Goal: Task Accomplishment & Management: Manage account settings

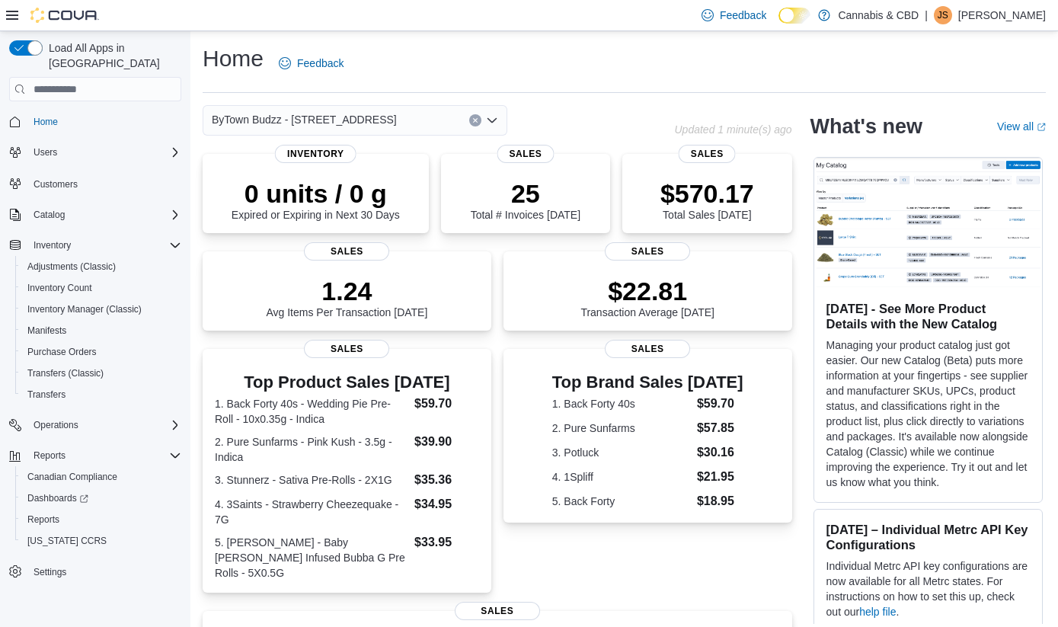
click at [494, 120] on icon "Open list of options" at bounding box center [491, 120] width 9 height 5
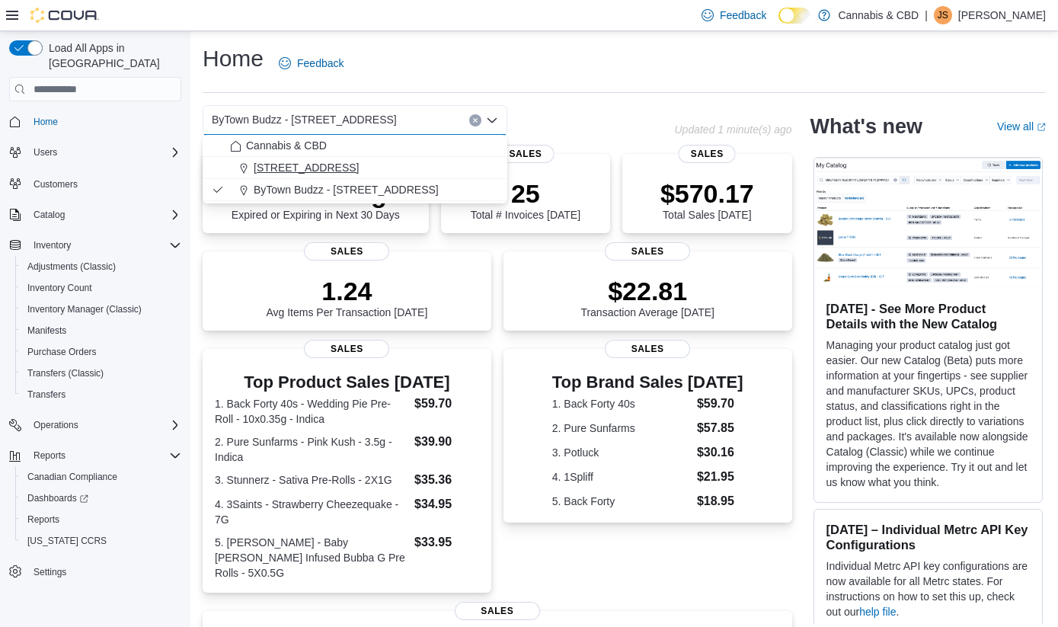
click at [359, 169] on span "[STREET_ADDRESS]" at bounding box center [306, 167] width 105 height 15
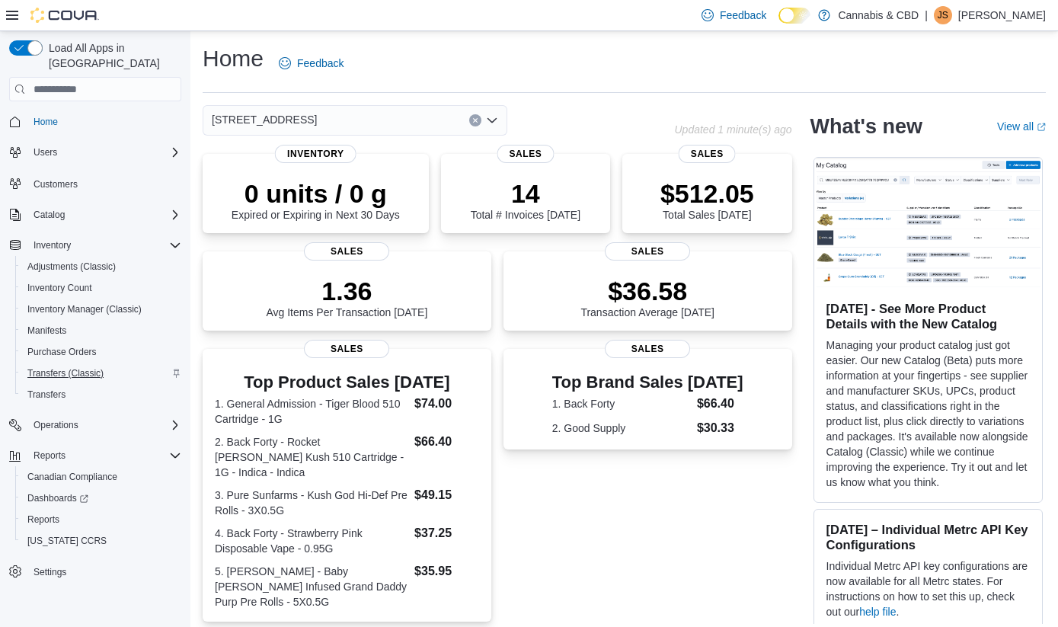
click at [63, 367] on span "Transfers (Classic)" at bounding box center [65, 373] width 76 height 12
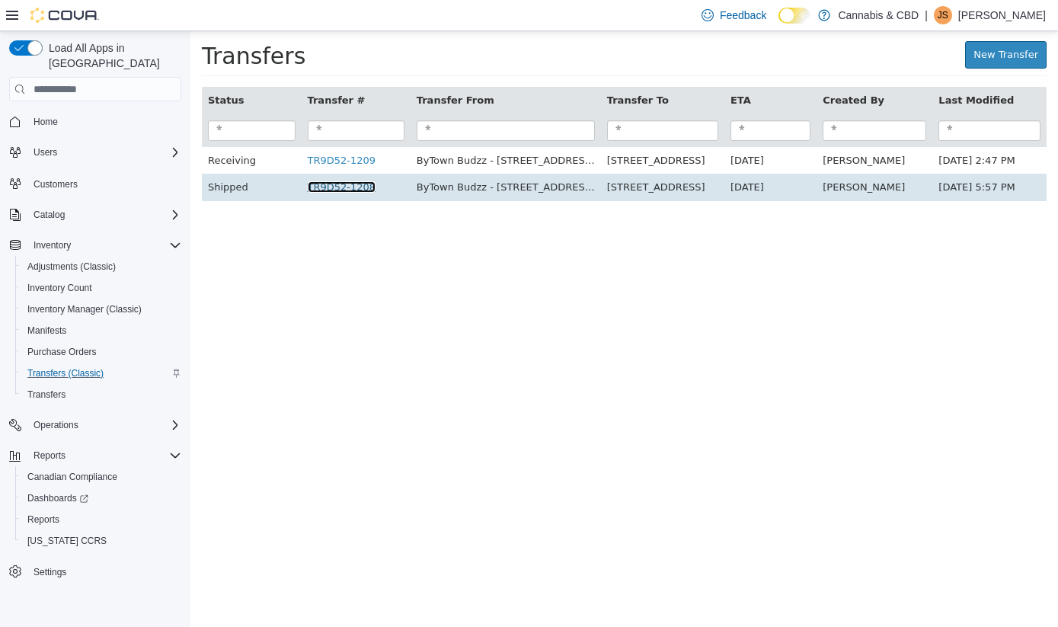
click at [349, 185] on link "TR9D52-1208" at bounding box center [342, 186] width 69 height 11
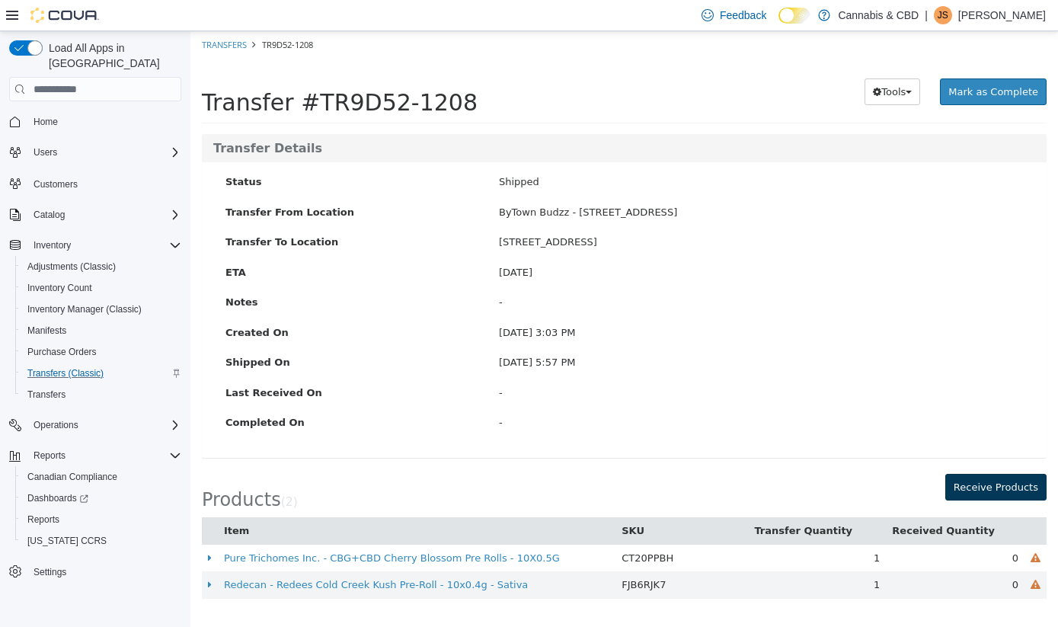
click at [997, 478] on button "Receive Products" at bounding box center [995, 487] width 101 height 27
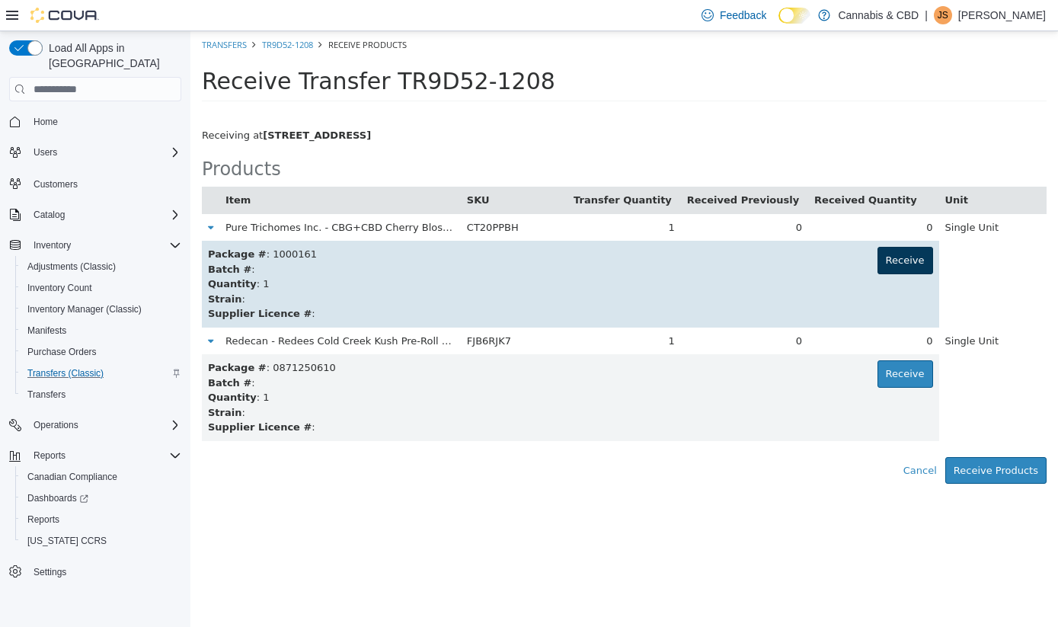
click at [897, 260] on button "Receive" at bounding box center [905, 260] width 56 height 27
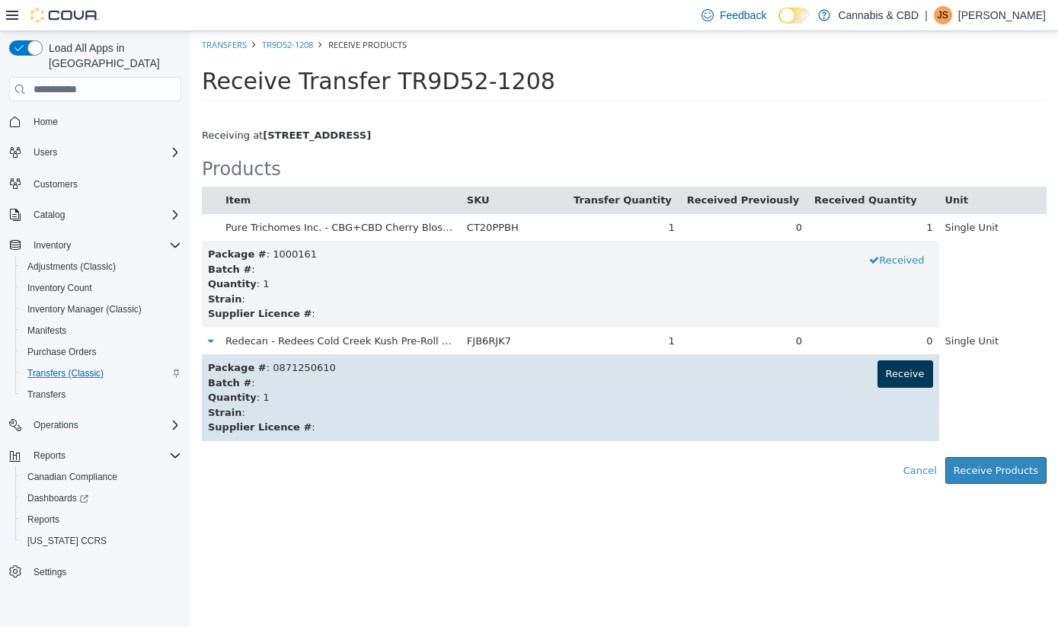
click at [897, 369] on button "Receive" at bounding box center [905, 373] width 56 height 27
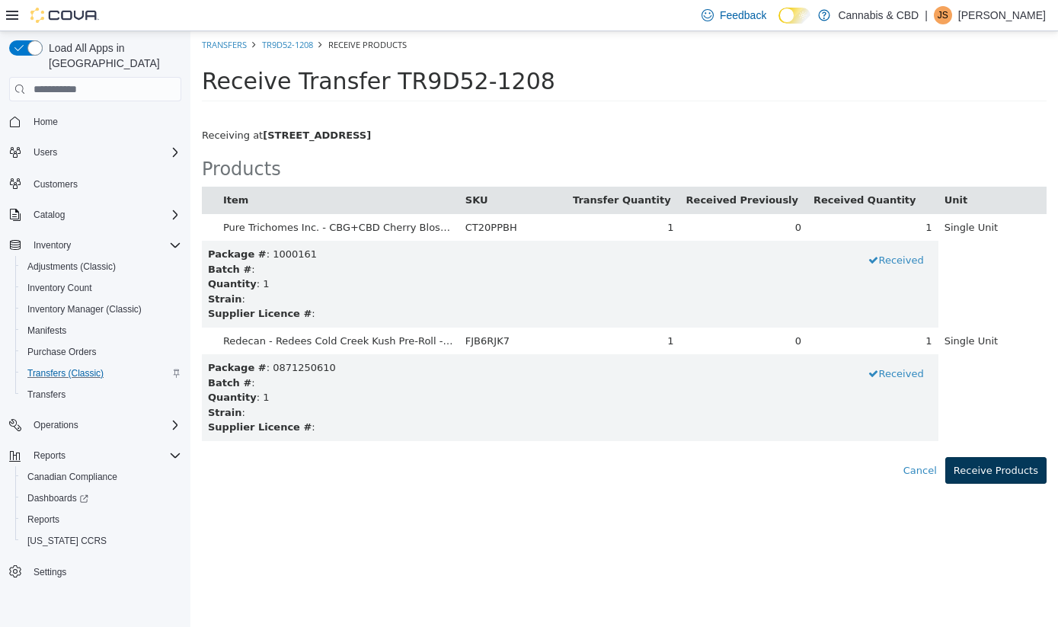
click at [1013, 460] on button "Receive Products" at bounding box center [995, 470] width 101 height 27
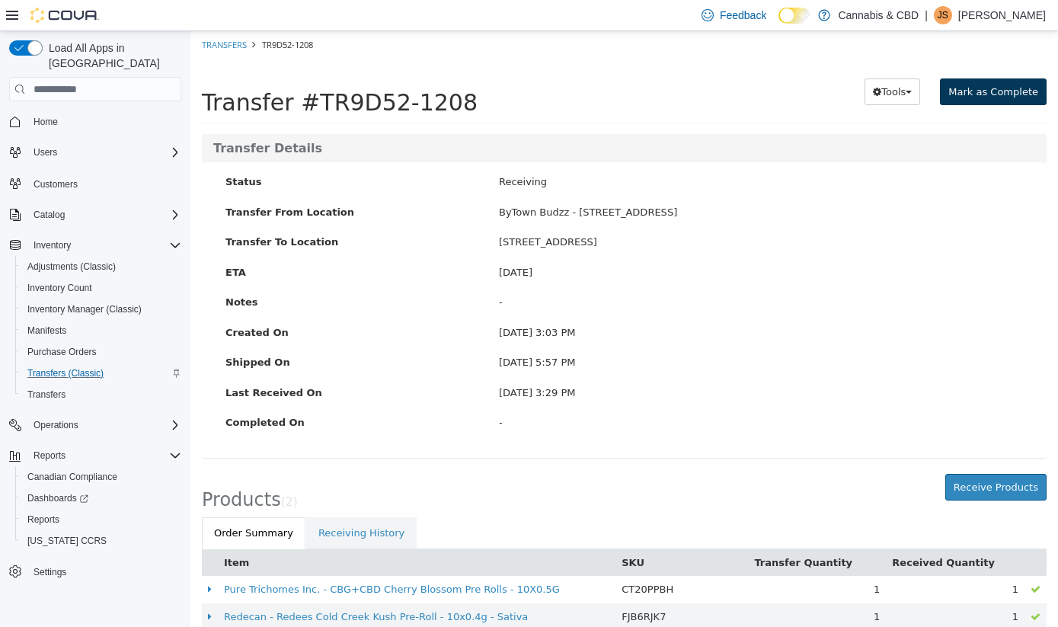
click at [1011, 91] on span "Mark as Complete" at bounding box center [993, 91] width 90 height 11
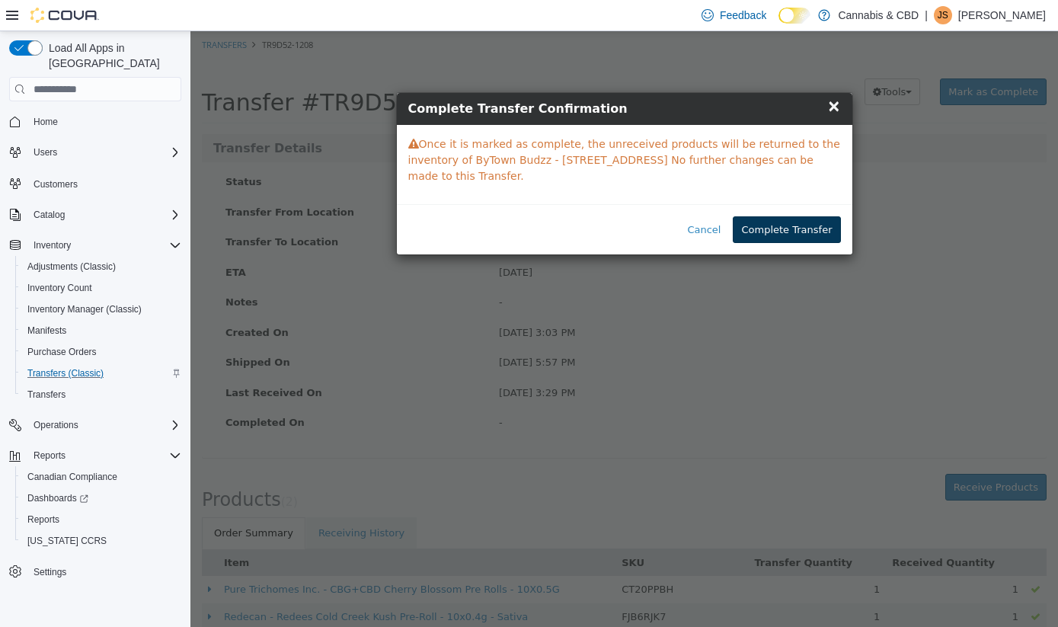
click at [803, 241] on button "Complete Transfer" at bounding box center [786, 229] width 107 height 27
